Goal: Communication & Community: Answer question/provide support

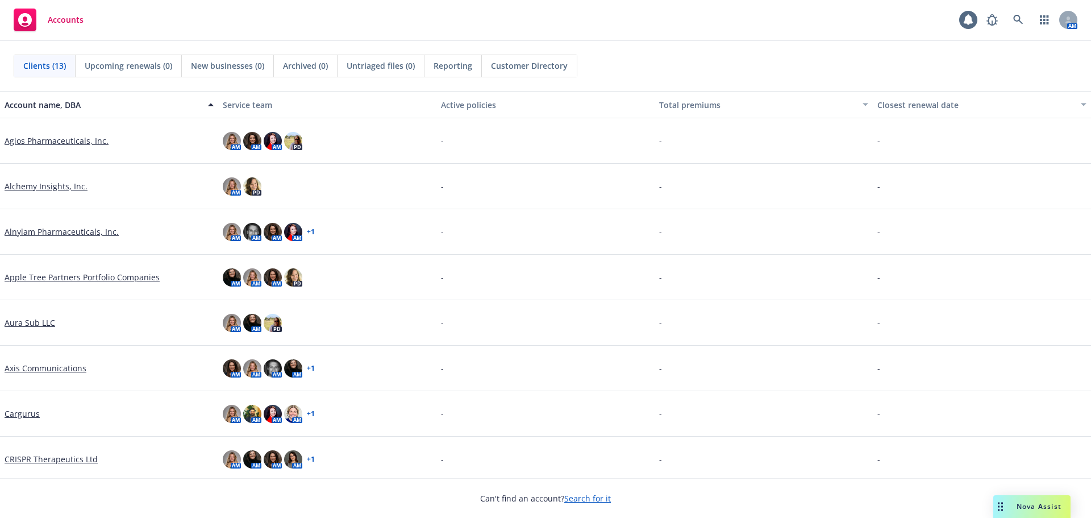
drag, startPoint x: 1005, startPoint y: 511, endPoint x: 987, endPoint y: 493, distance: 25.7
click at [1005, 510] on div "Drag to move" at bounding box center [1001, 506] width 14 height 23
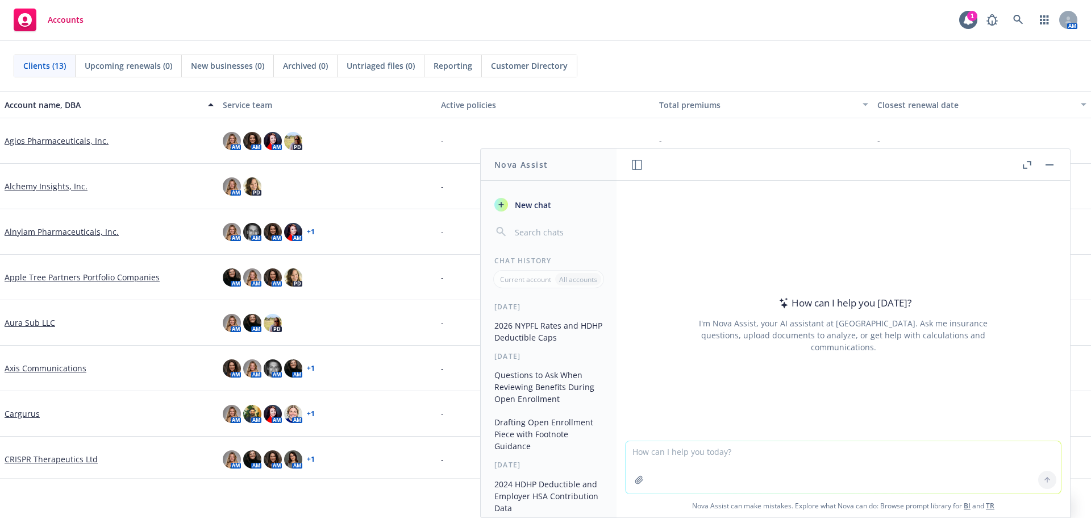
click at [692, 452] on textarea at bounding box center [843, 467] width 435 height 52
paste textarea "Despite rising costs and BCBS’s standard exclusion, we will continue to cover G…"
type textarea "rewrite: Despite rising costs and BCBS’s standard exclusion, we will continue t…"
